Goal: Find specific page/section: Find specific page/section

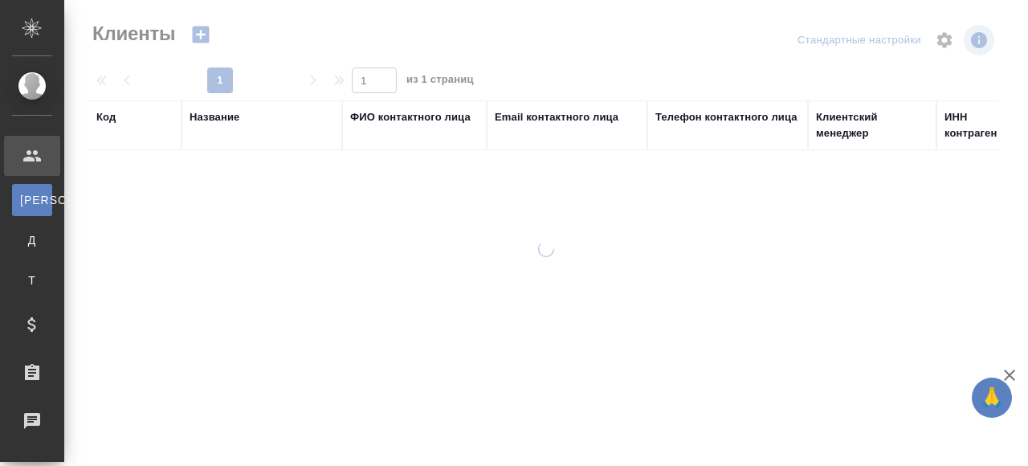
select select "RU"
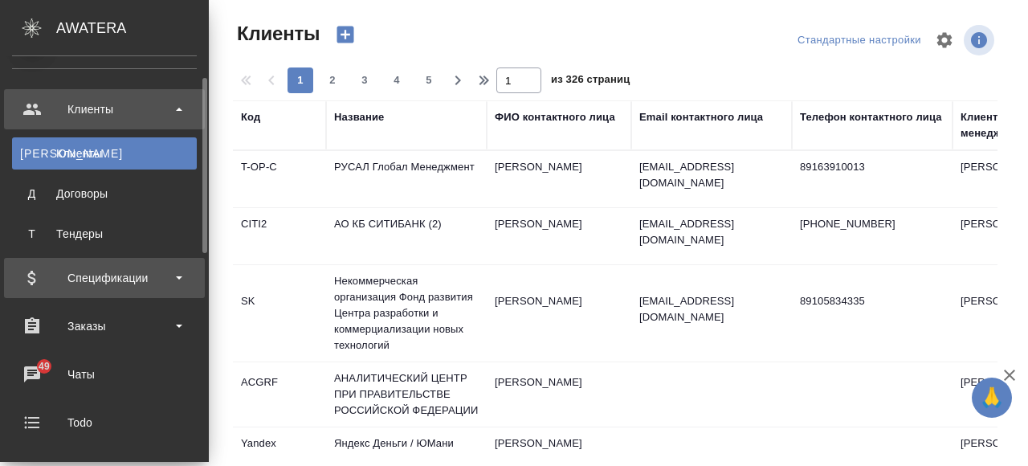
scroll to position [48, 0]
click at [129, 313] on div "Заказы" at bounding box center [104, 325] width 185 height 24
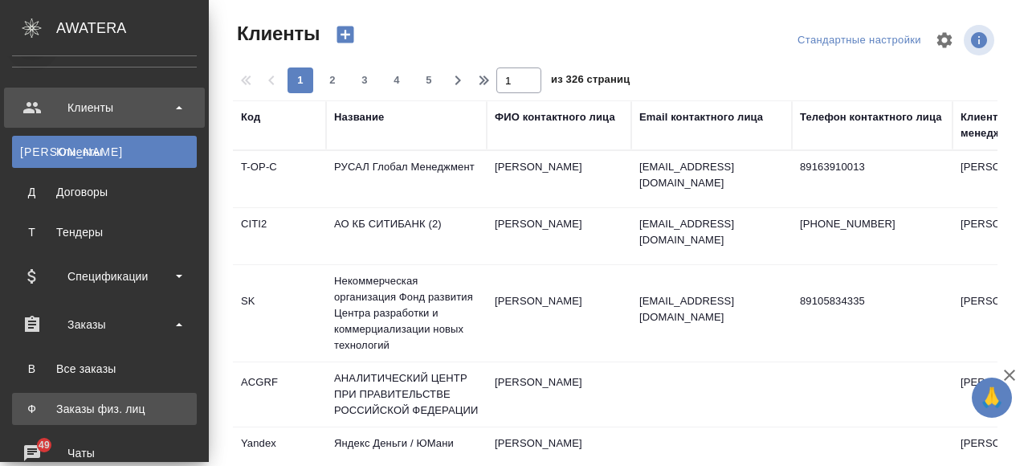
click at [130, 412] on div "Заказы физ. лиц" at bounding box center [104, 409] width 169 height 16
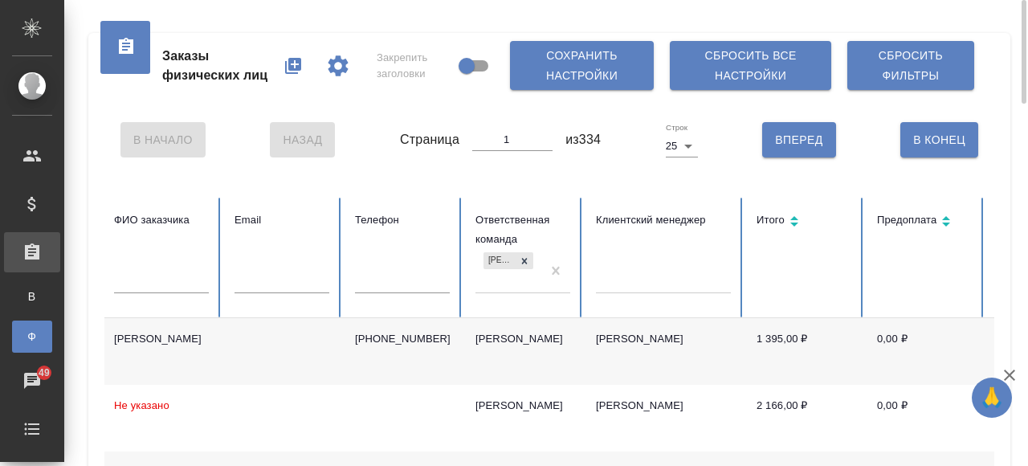
scroll to position [0, 688]
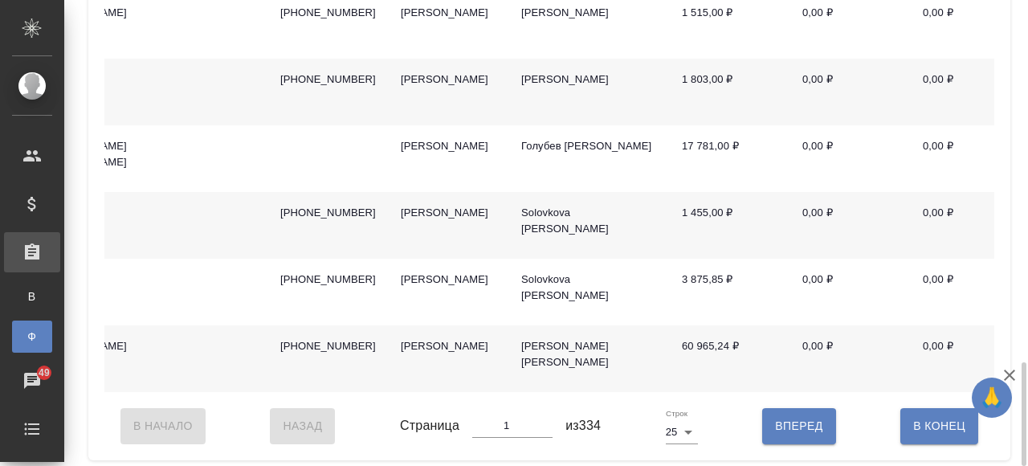
scroll to position [0, 762]
click at [202, 333] on td at bounding box center [206, 358] width 121 height 67
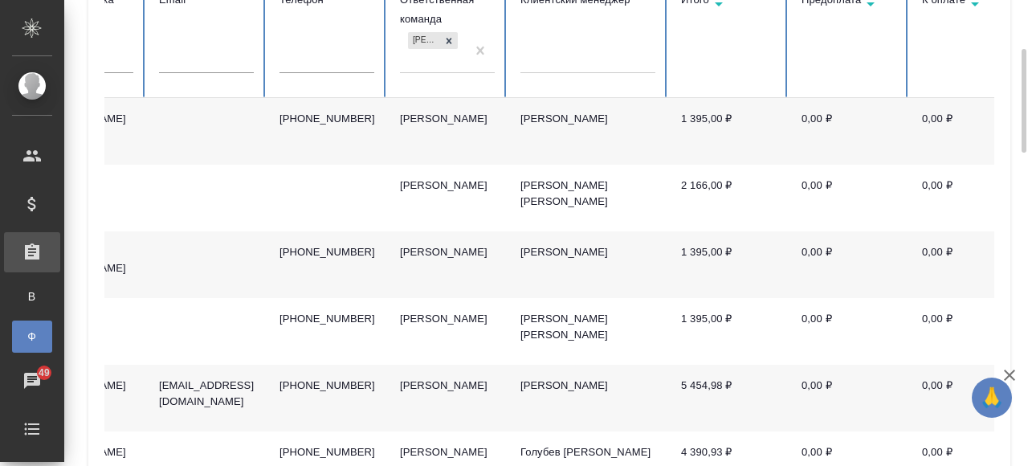
scroll to position [0, 0]
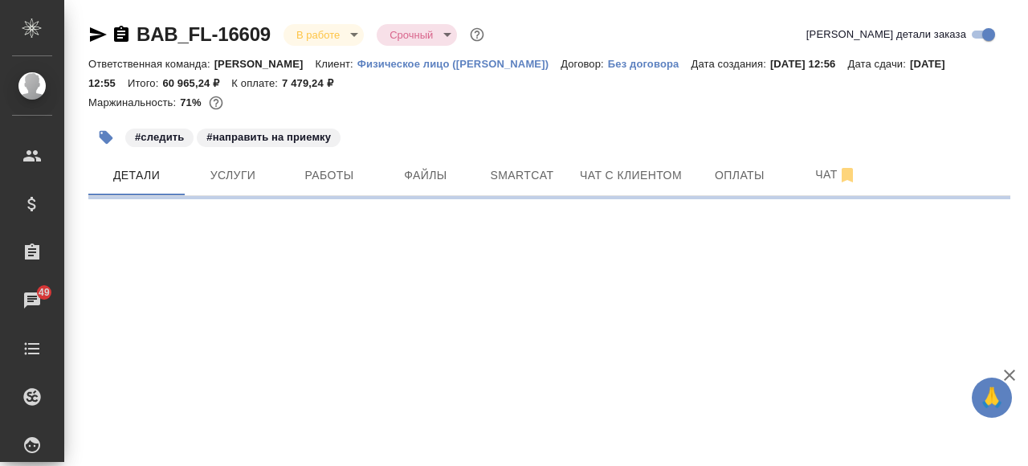
select select "RU"
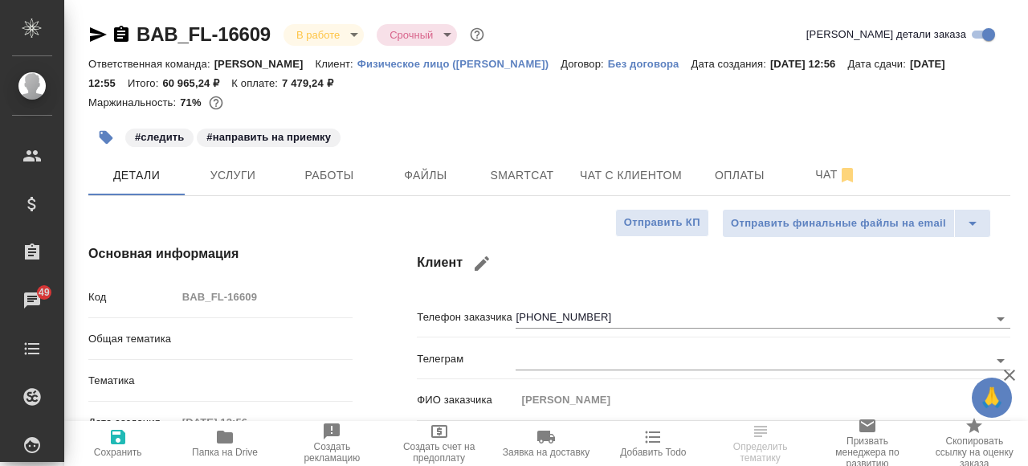
type textarea "x"
type input "Валеев Динар"
type input "Matveeva Anastasia"
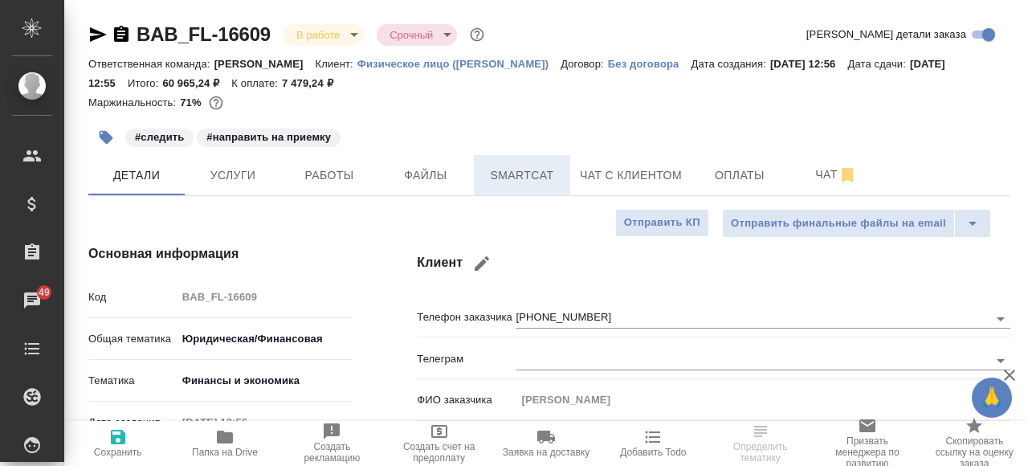
click at [537, 186] on button "Smartcat" at bounding box center [522, 175] width 96 height 40
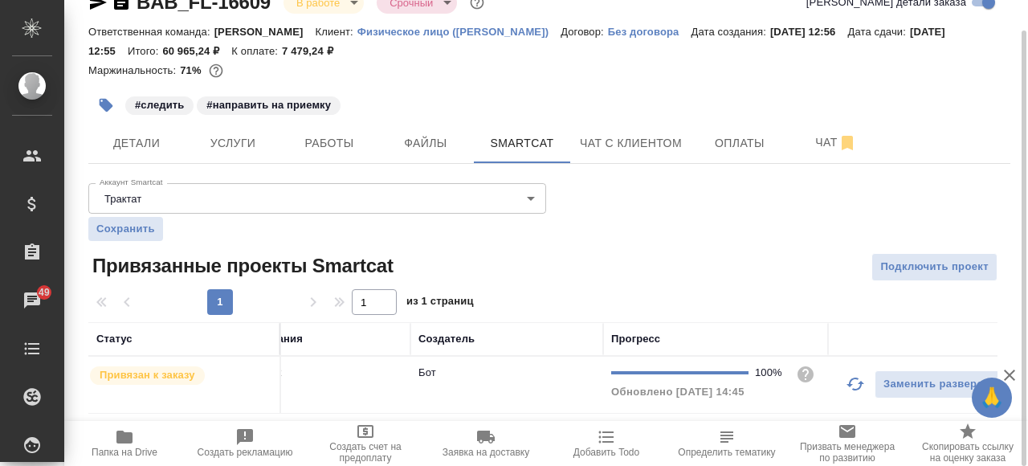
scroll to position [0, 450]
click at [350, 150] on span "Работы" at bounding box center [329, 143] width 77 height 20
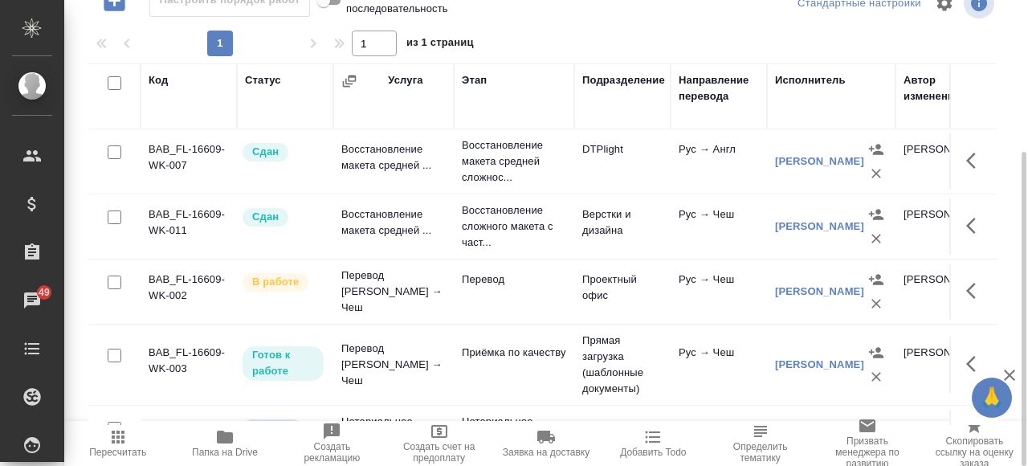
scroll to position [121, 0]
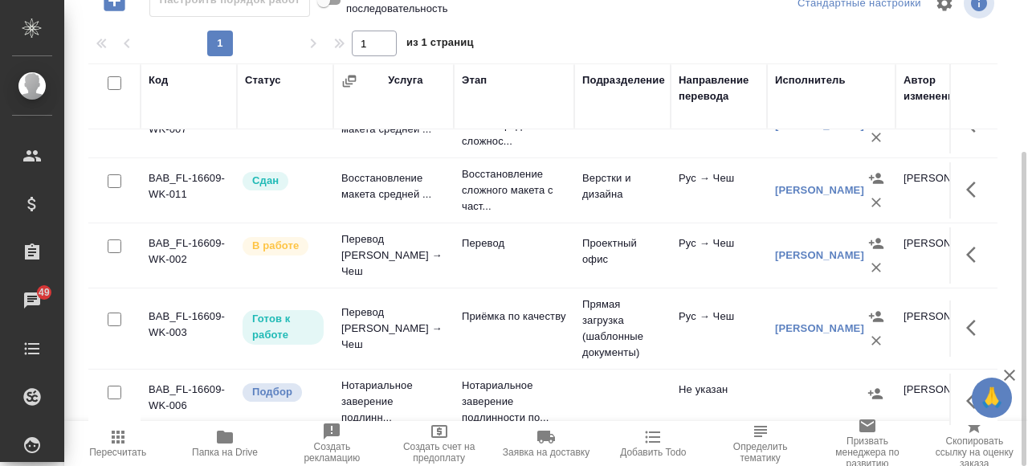
scroll to position [121, 0]
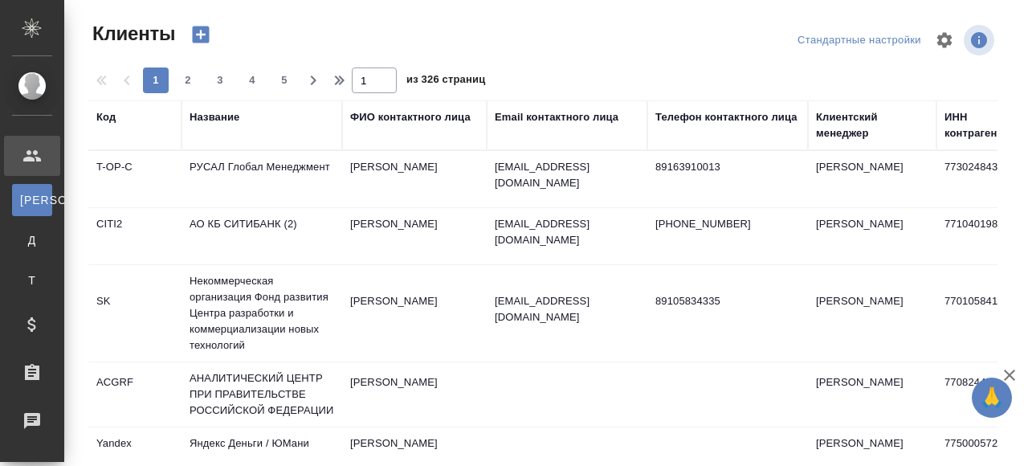
select select "RU"
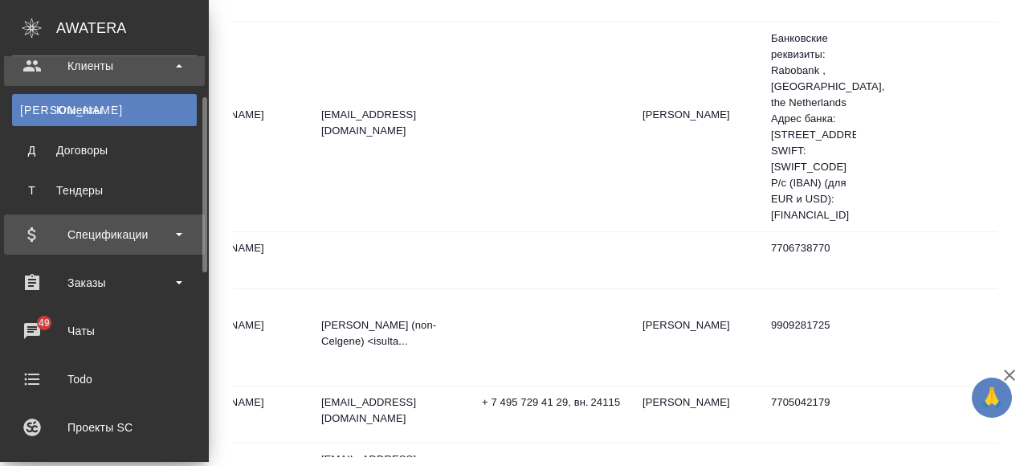
scroll to position [92, 0]
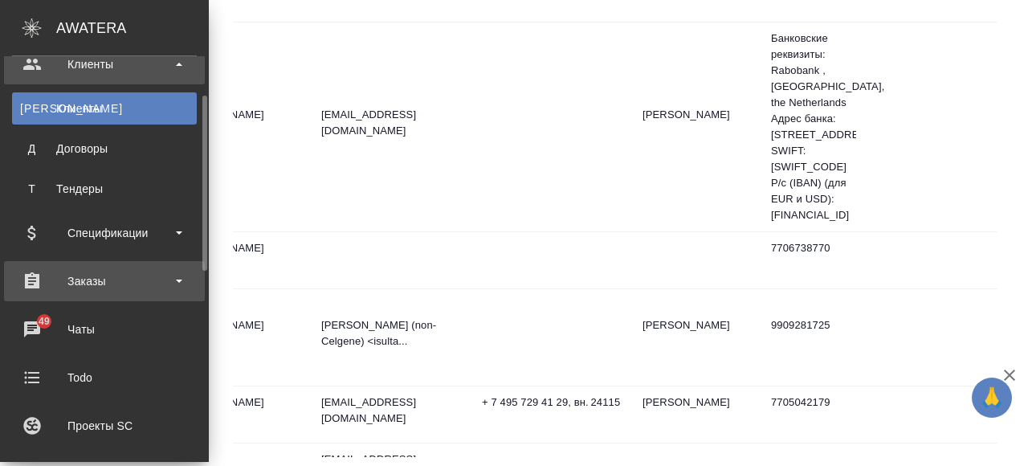
click at [117, 289] on div "Заказы" at bounding box center [104, 281] width 185 height 24
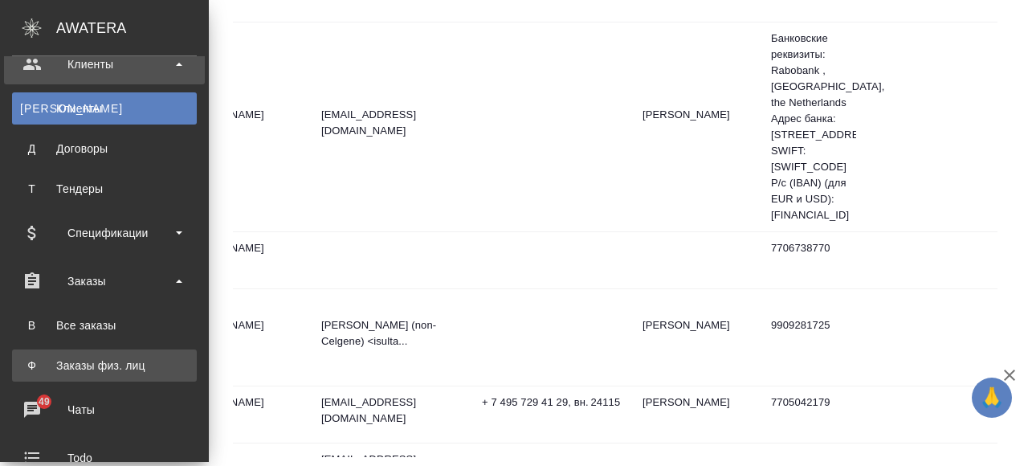
click at [132, 363] on div "Заказы физ. лиц" at bounding box center [104, 366] width 169 height 16
